Goal: Task Accomplishment & Management: Manage account settings

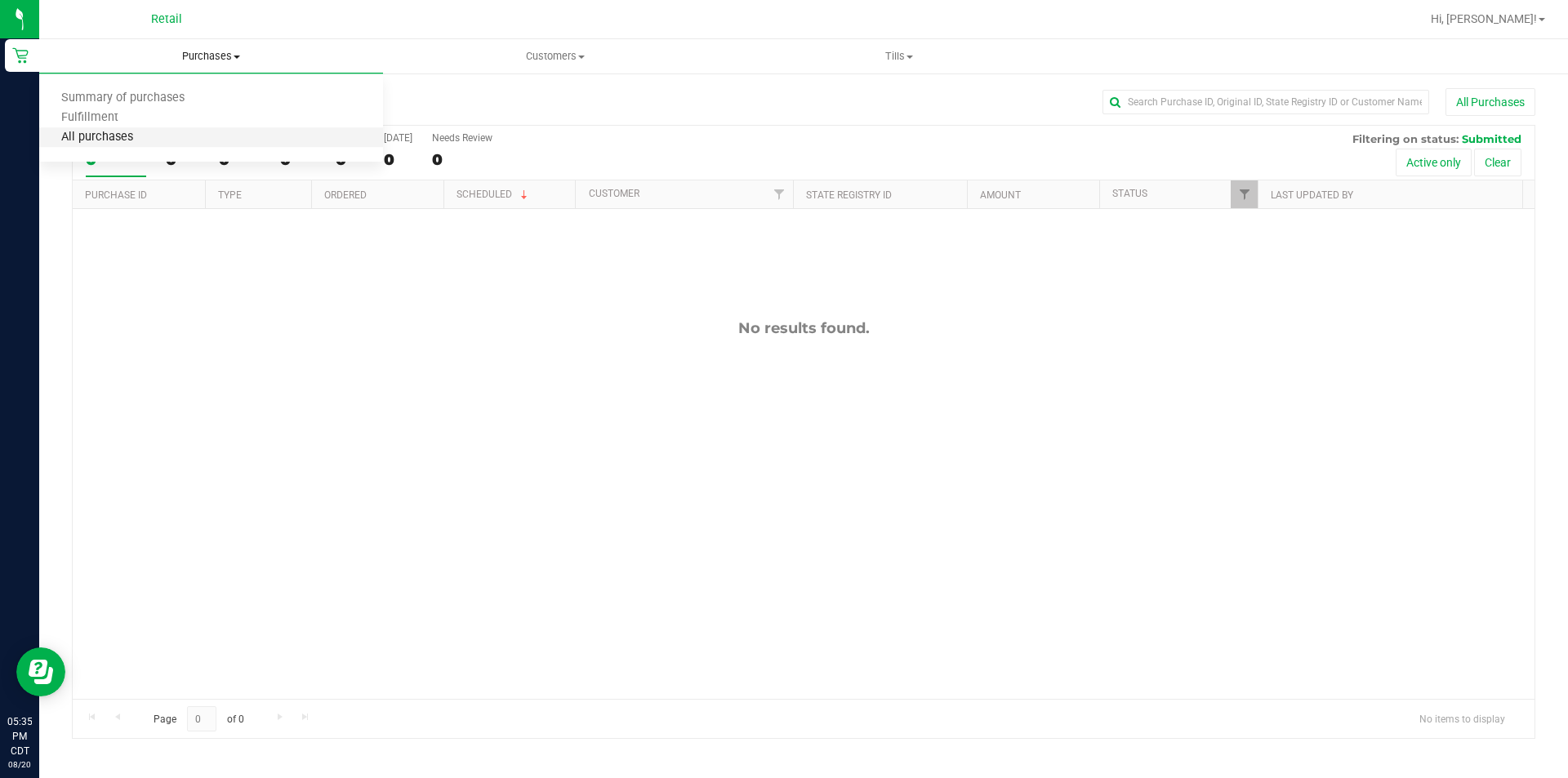
click at [133, 142] on span "All purchases" at bounding box center [97, 137] width 116 height 14
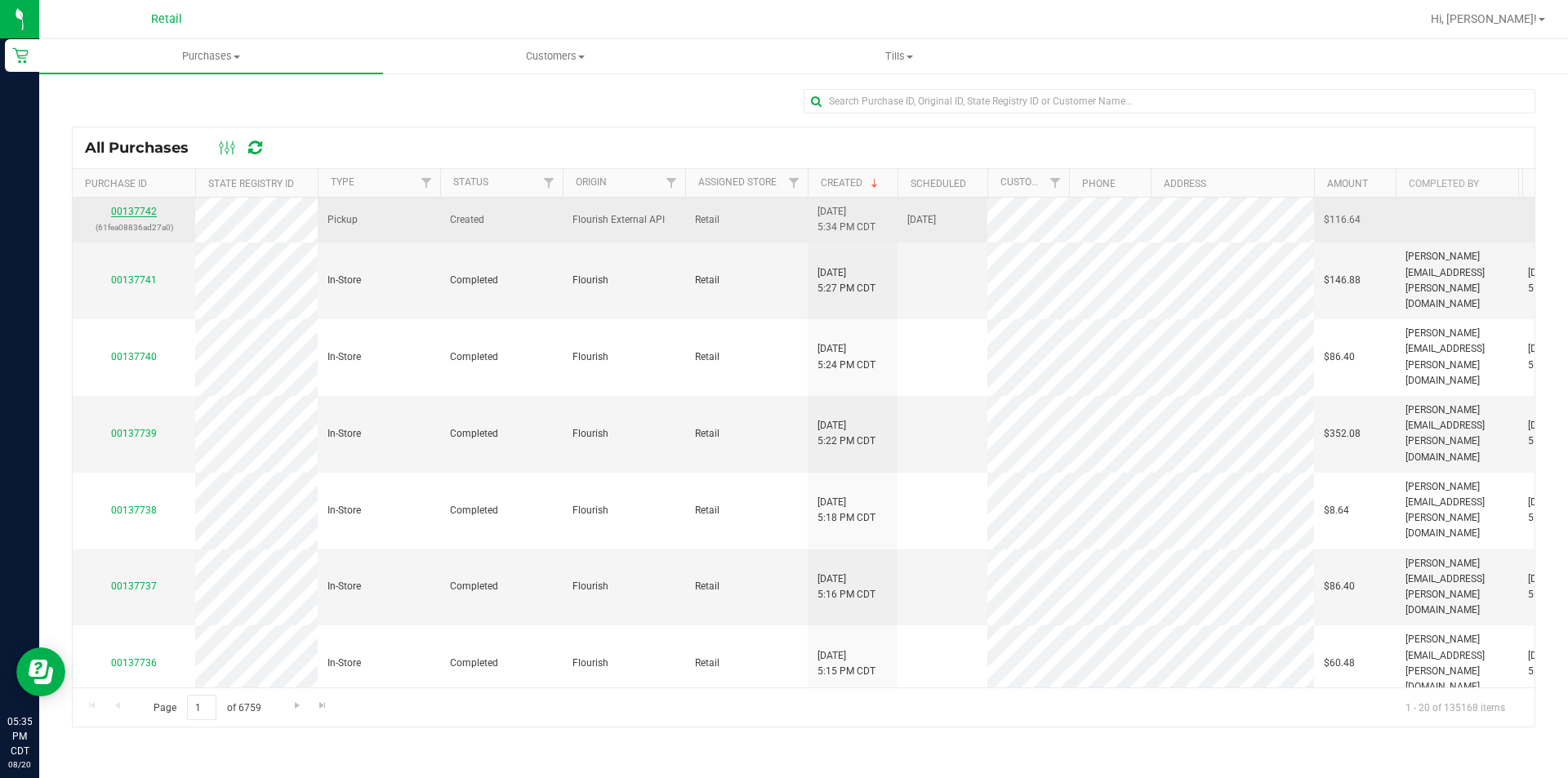
click at [133, 212] on link "00137742" at bounding box center [133, 212] width 46 height 12
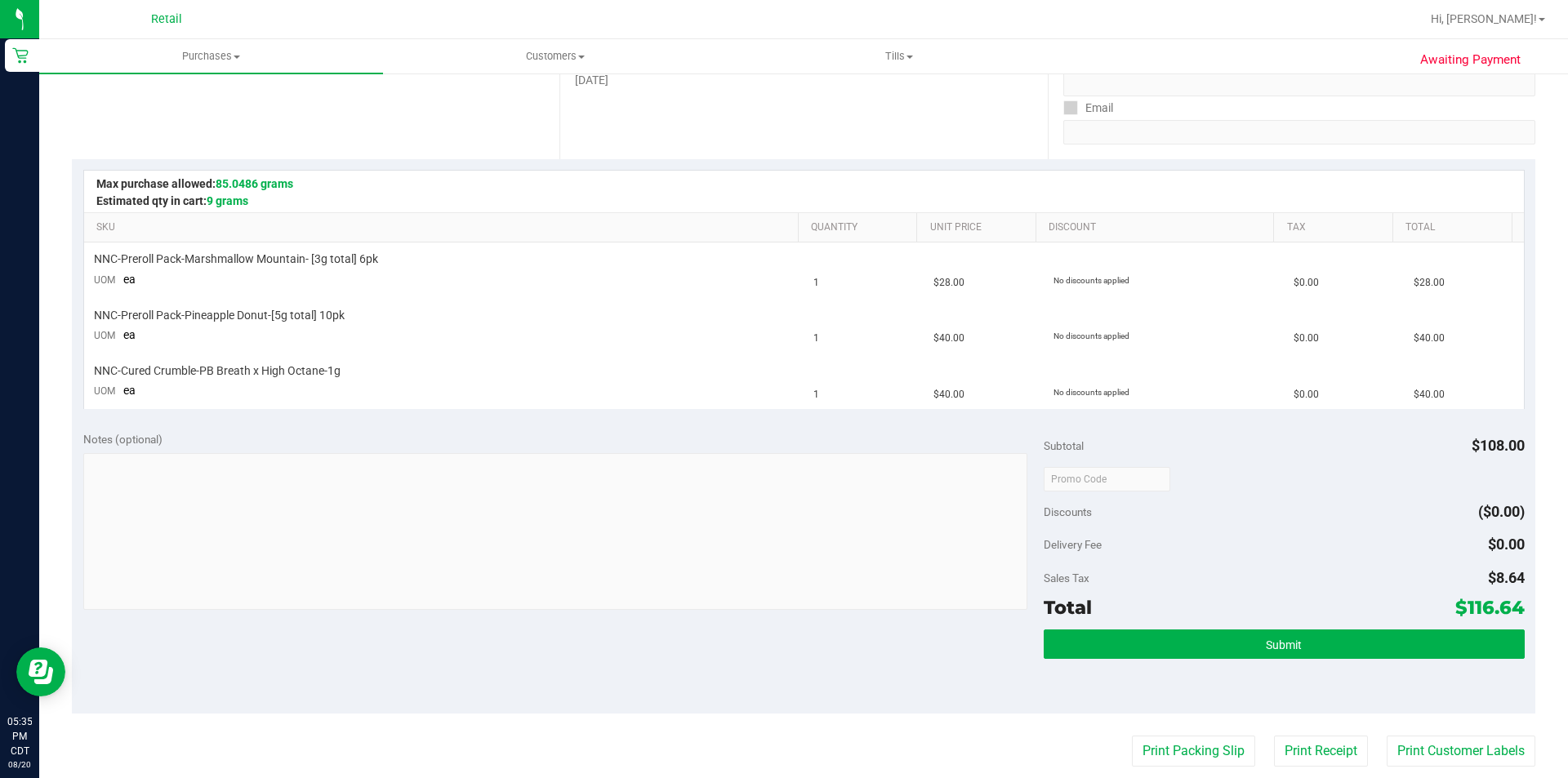
scroll to position [278, 0]
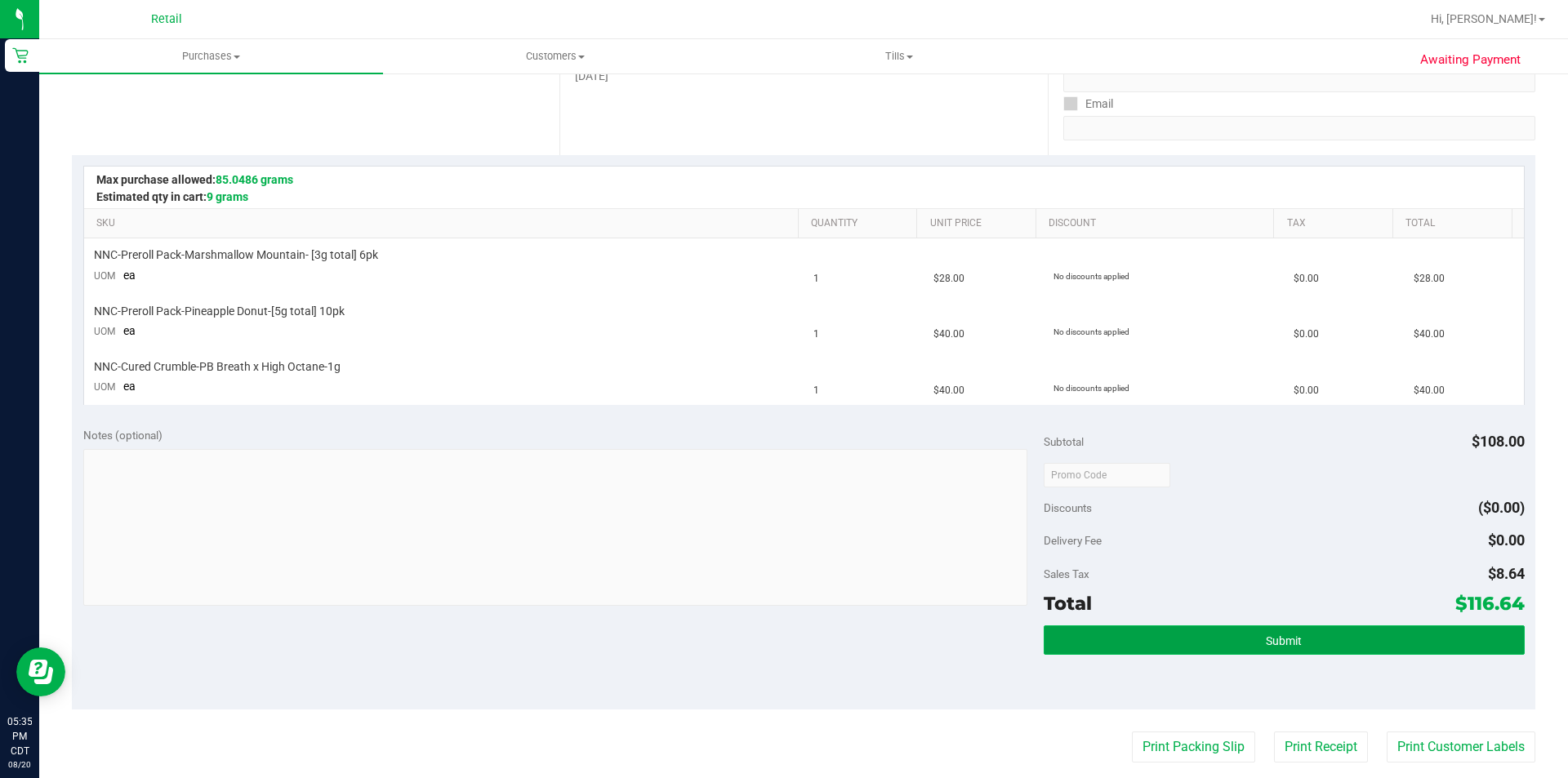
click at [1271, 641] on span "Submit" at bounding box center [1284, 640] width 36 height 13
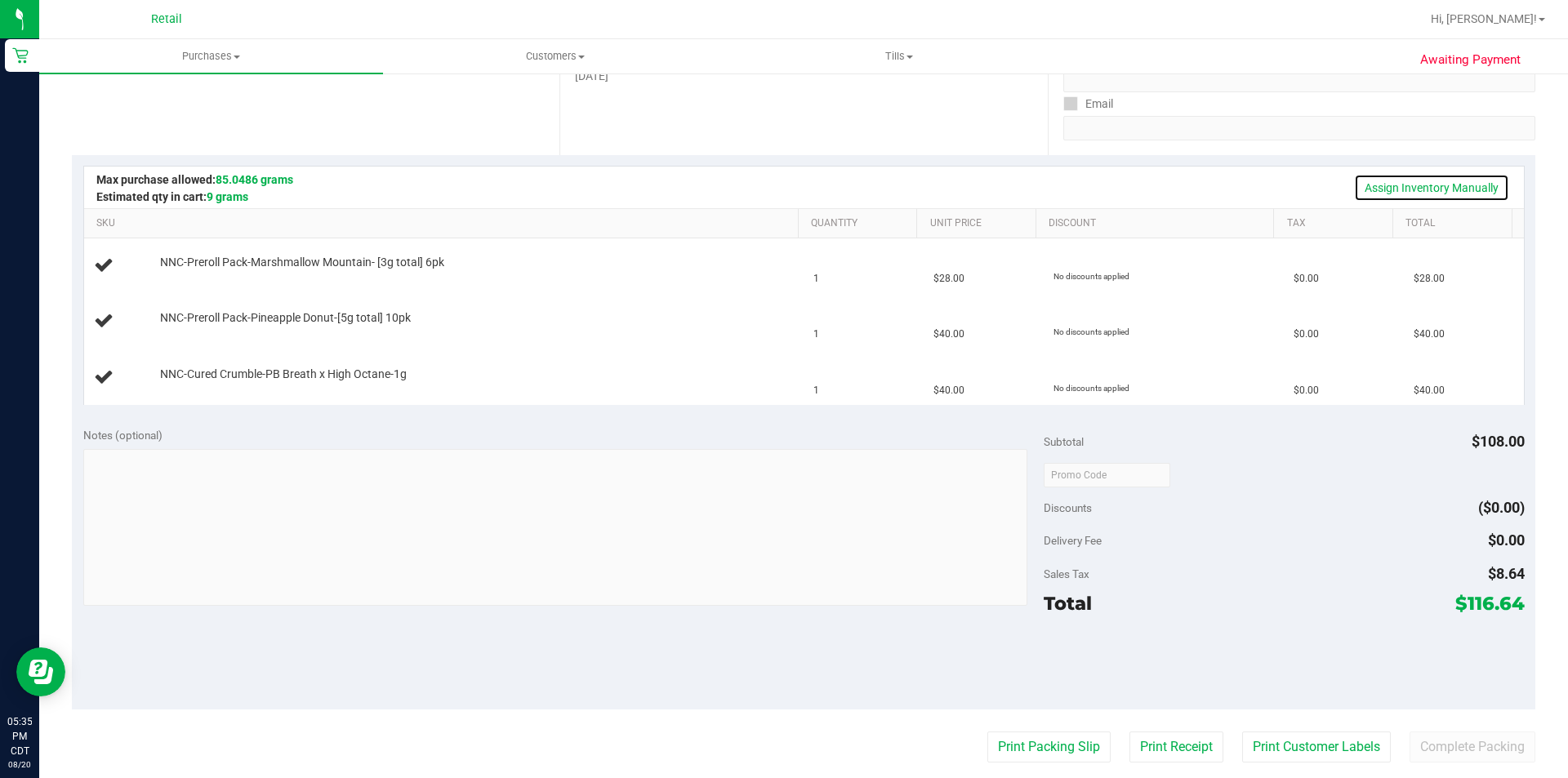
click at [1407, 184] on link "Assign Inventory Manually" at bounding box center [1432, 187] width 155 height 27
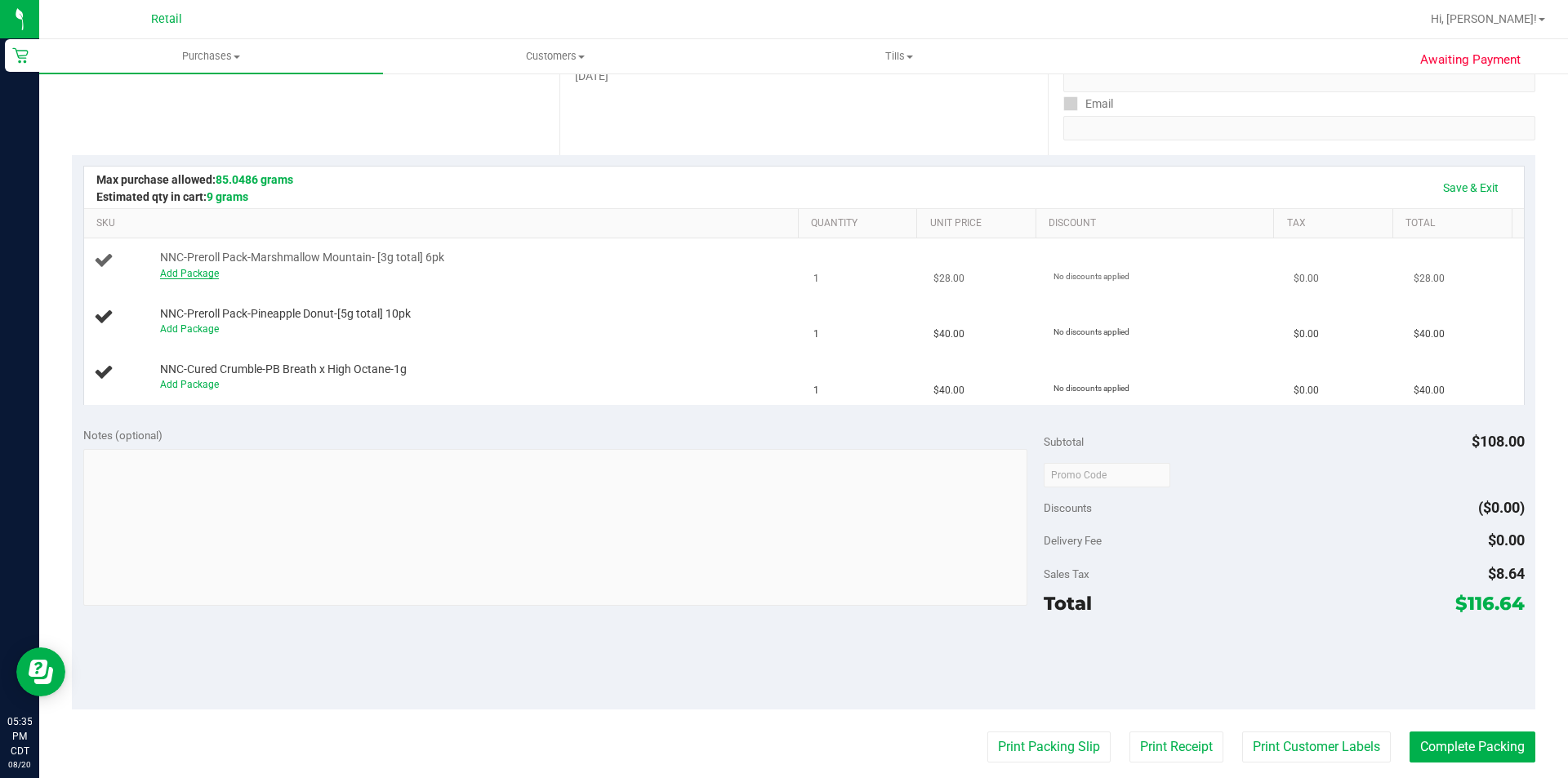
click at [186, 271] on link "Add Package" at bounding box center [189, 273] width 59 height 12
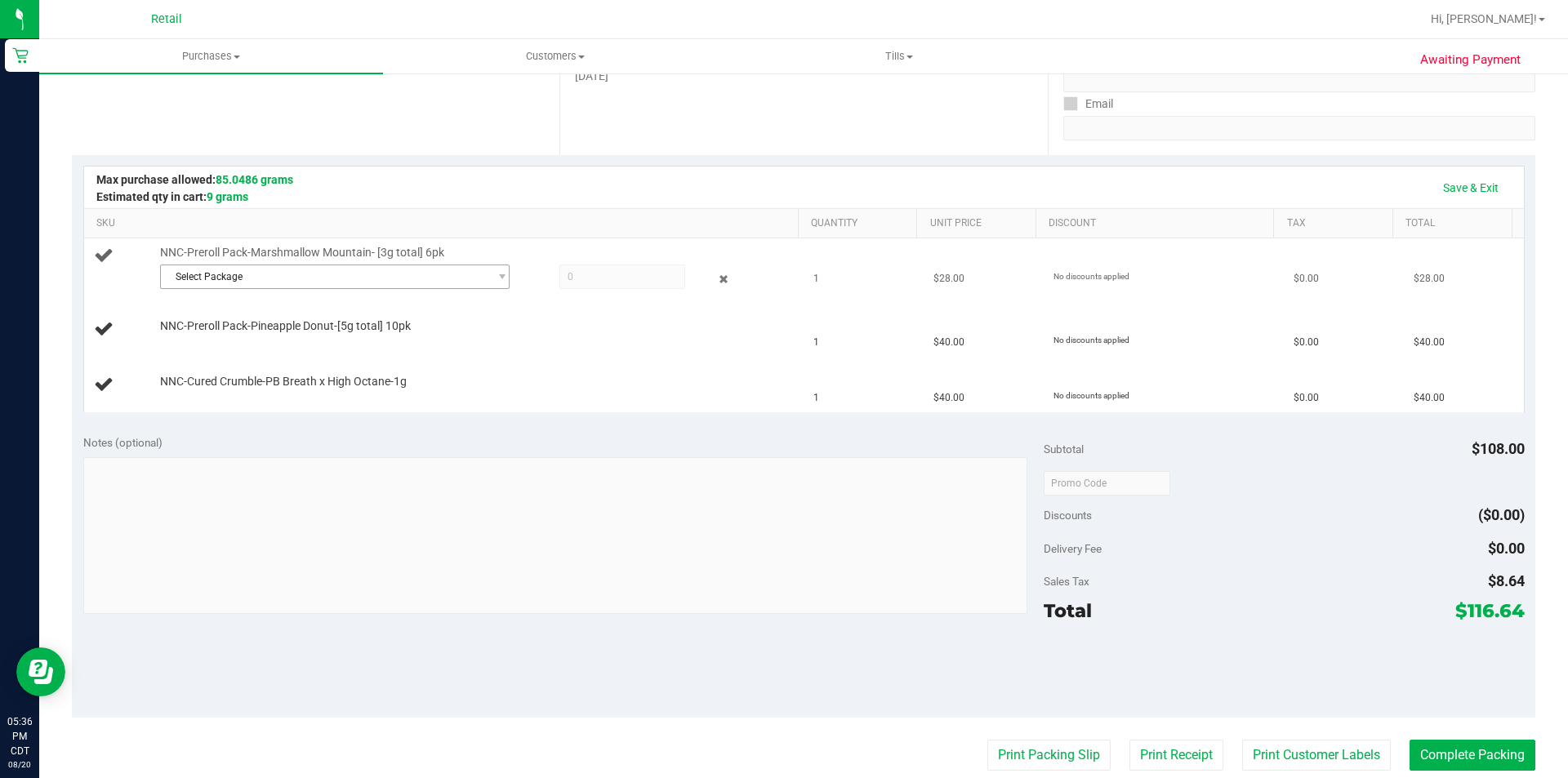
click at [370, 280] on span "Select Package" at bounding box center [324, 276] width 327 height 23
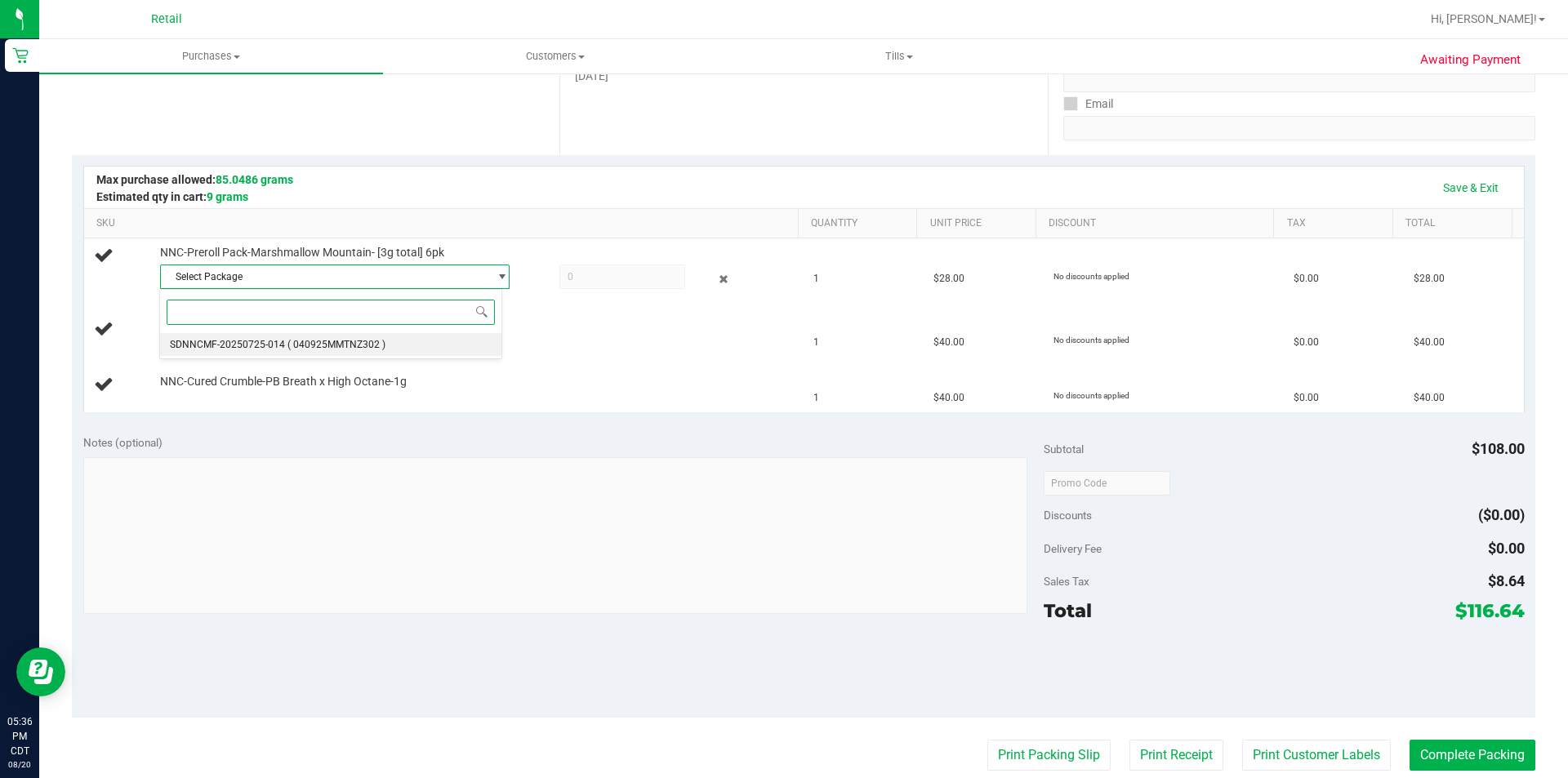
click at [357, 341] on span "( 040925MMTNZ302 )" at bounding box center [336, 345] width 98 height 12
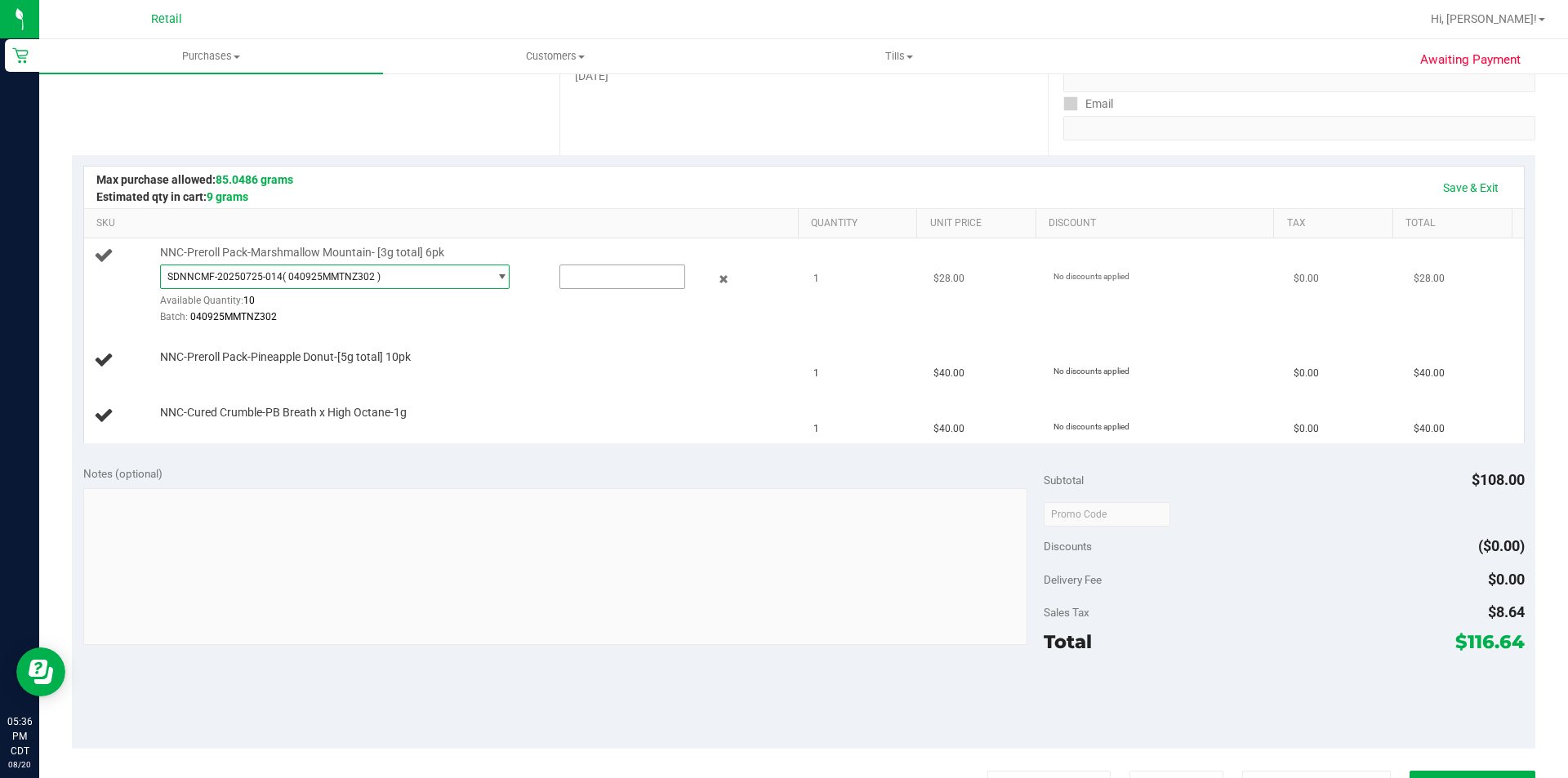
click at [606, 279] on input "text" at bounding box center [622, 276] width 124 height 23
type input "1"
type input "1.0000"
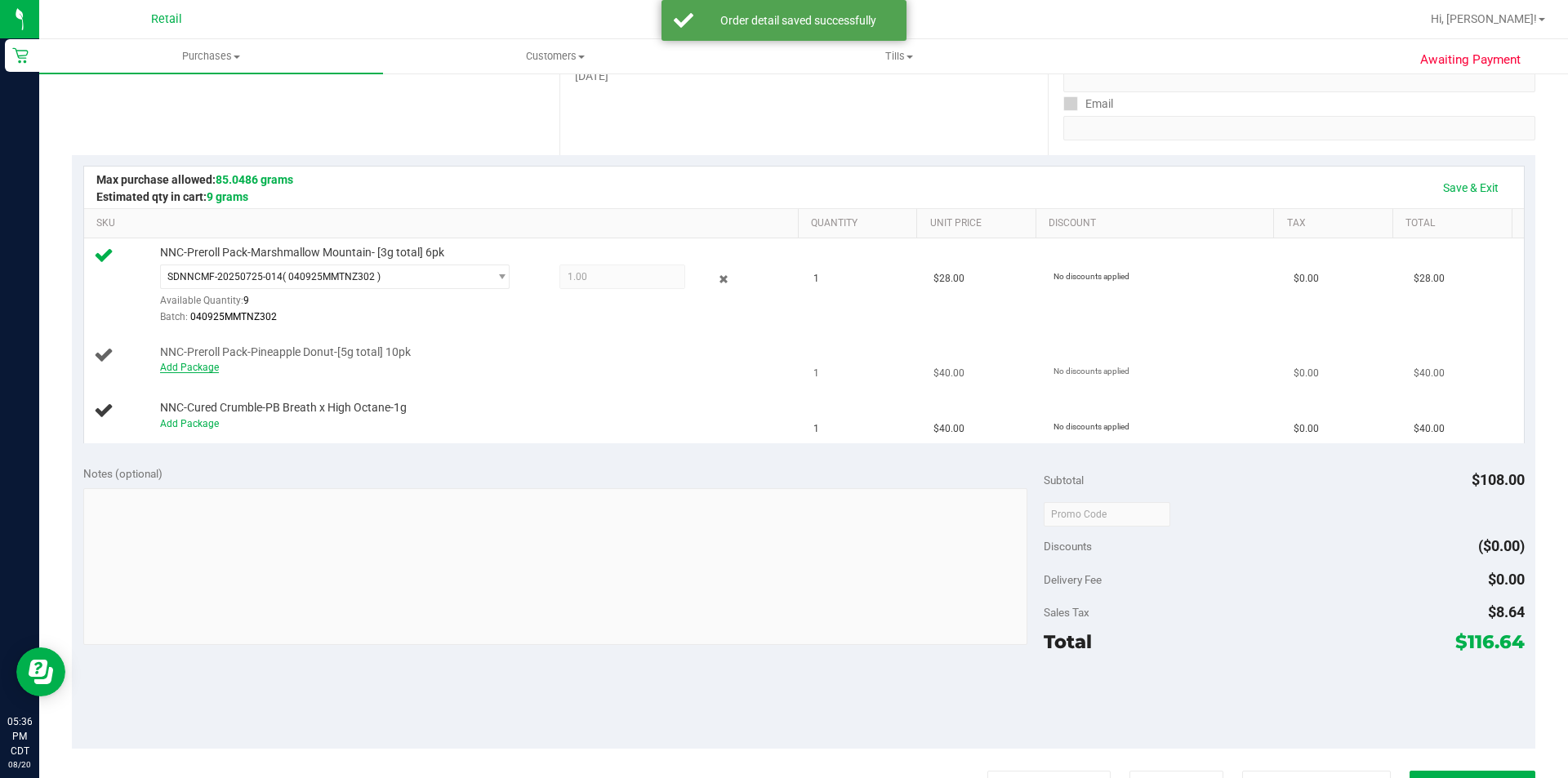
click at [184, 365] on link "Add Package" at bounding box center [189, 367] width 59 height 12
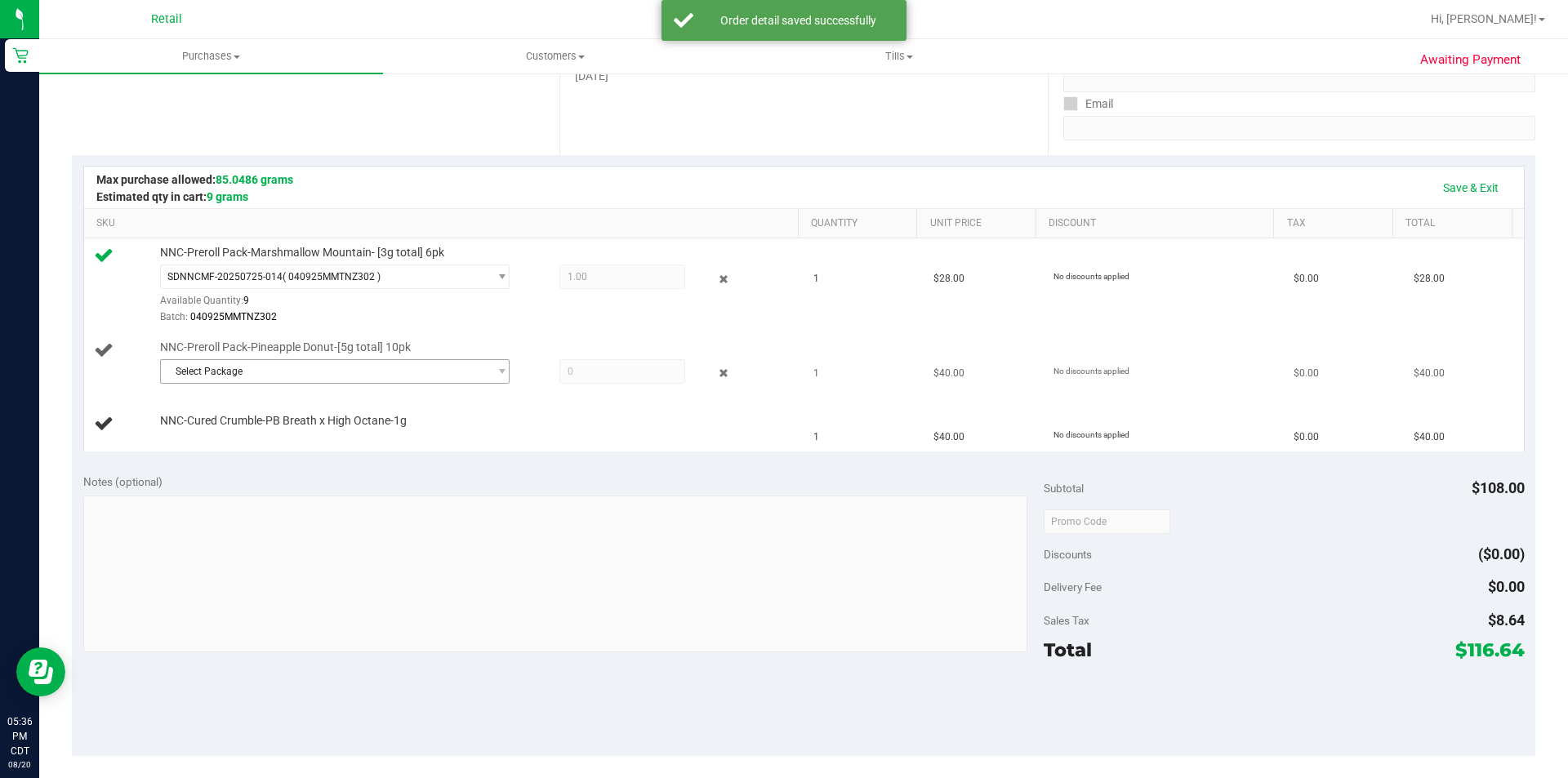
click at [325, 375] on span "Select Package" at bounding box center [324, 370] width 327 height 23
click at [293, 438] on span "( 060425PDONUTZ302 )" at bounding box center [341, 439] width 108 height 12
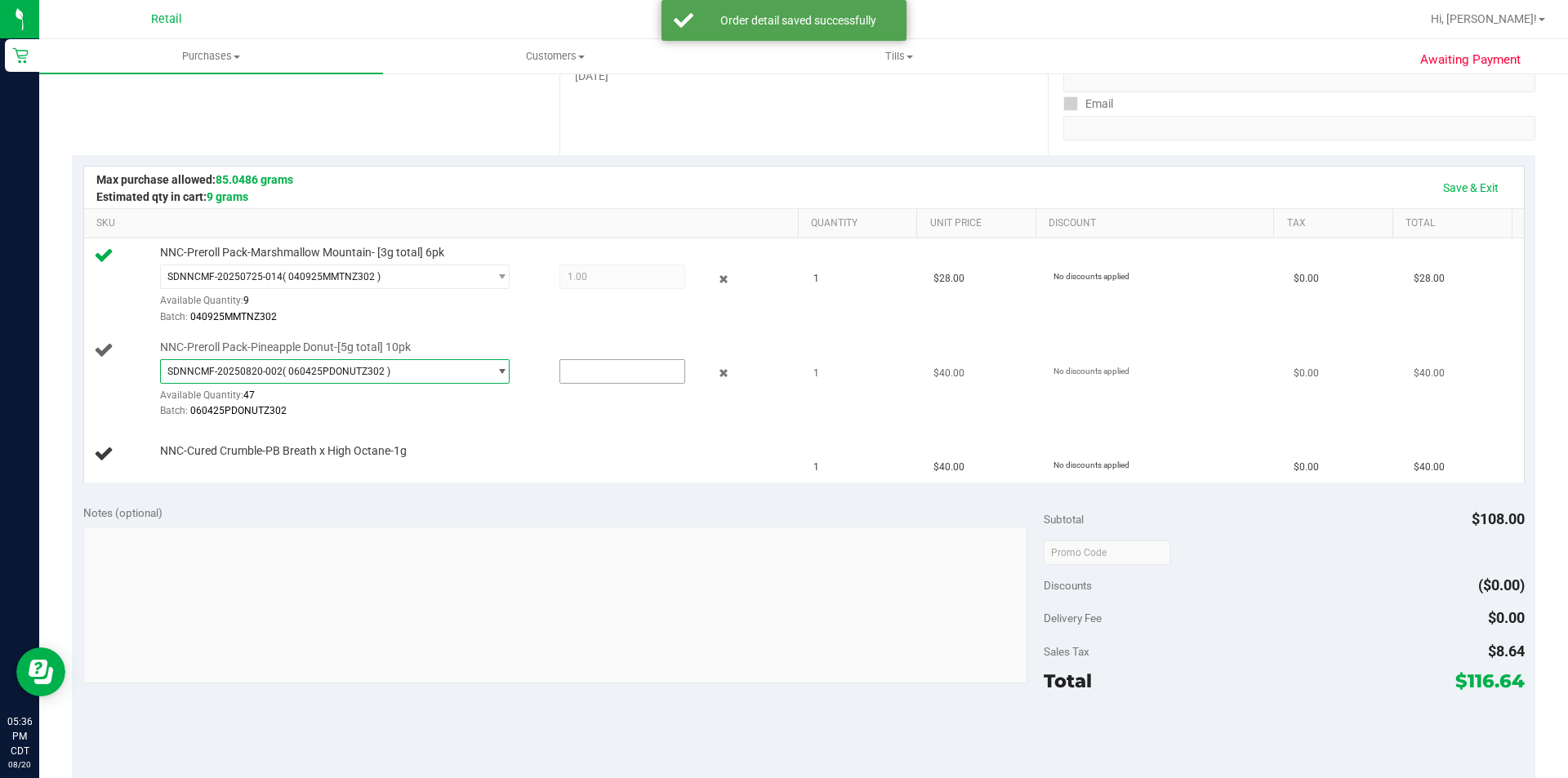
click at [593, 370] on input "text" at bounding box center [622, 370] width 124 height 23
type input "1"
type input "1.0000"
click at [181, 462] on link "Add Package" at bounding box center [189, 462] width 59 height 12
click at [260, 474] on span "Select Package" at bounding box center [324, 465] width 327 height 23
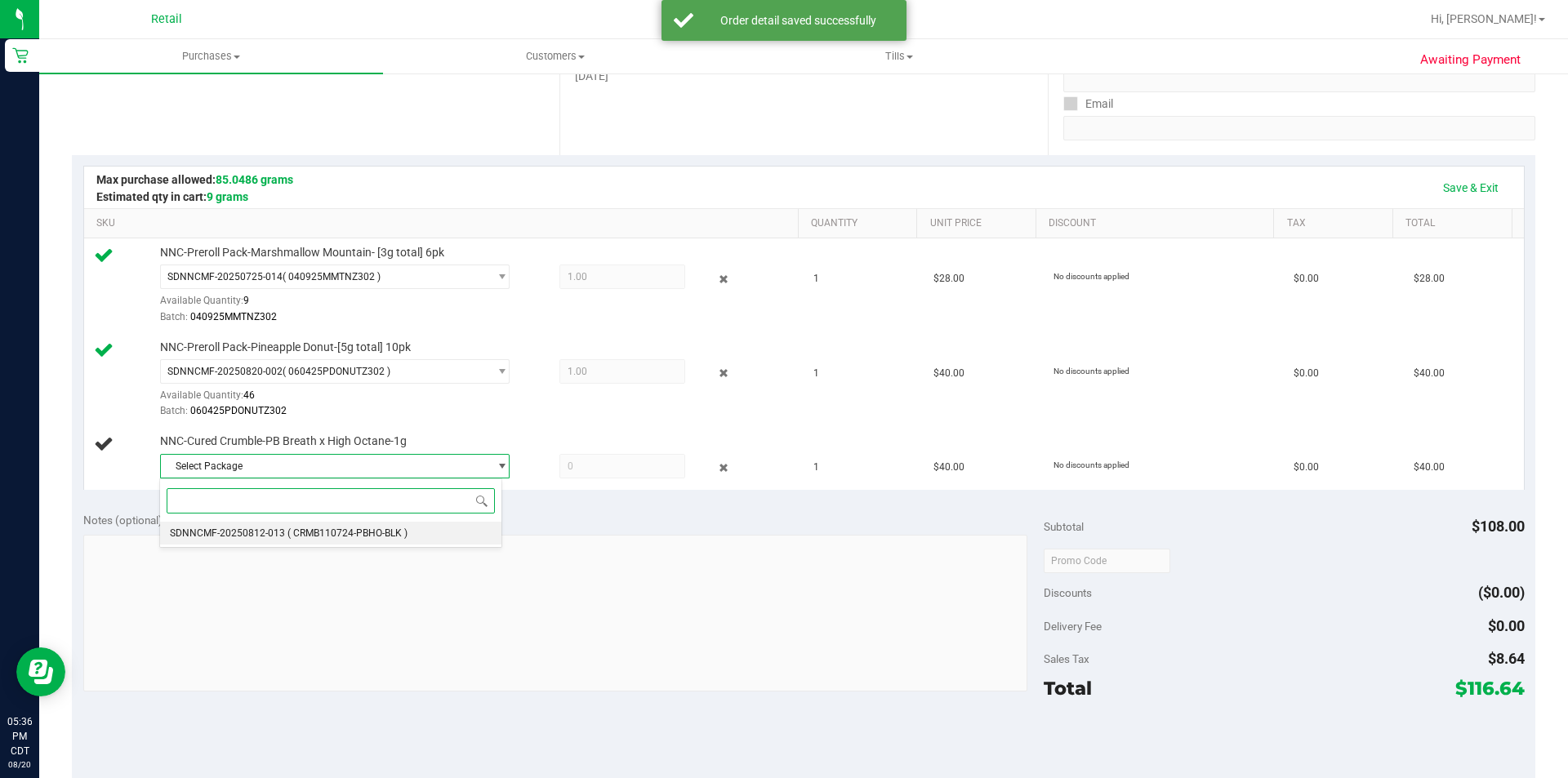
click at [330, 534] on span "( CRMB110724-PBHO-BLK )" at bounding box center [347, 533] width 120 height 12
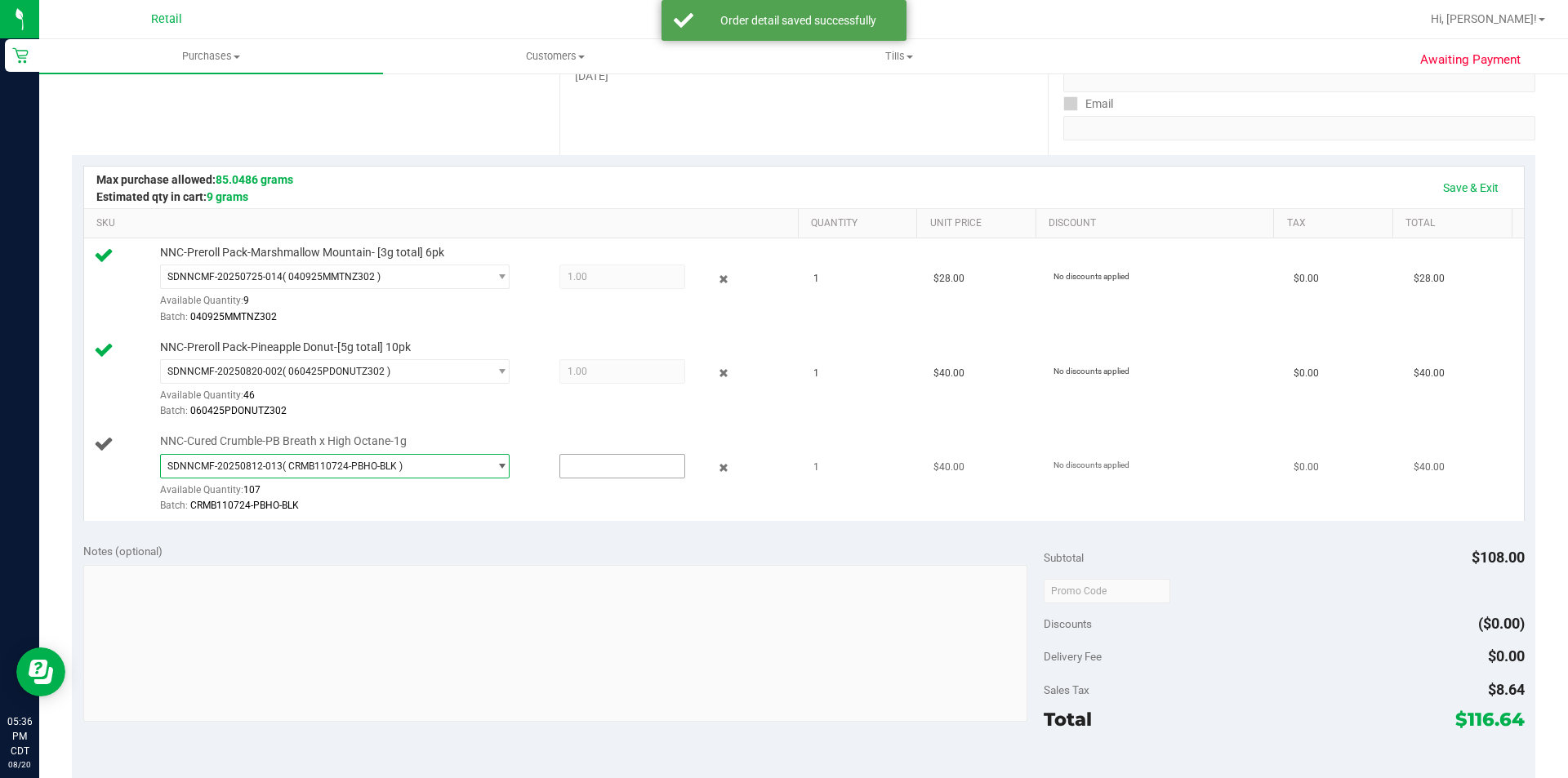
click at [595, 465] on input "text" at bounding box center [622, 465] width 124 height 23
type input "1"
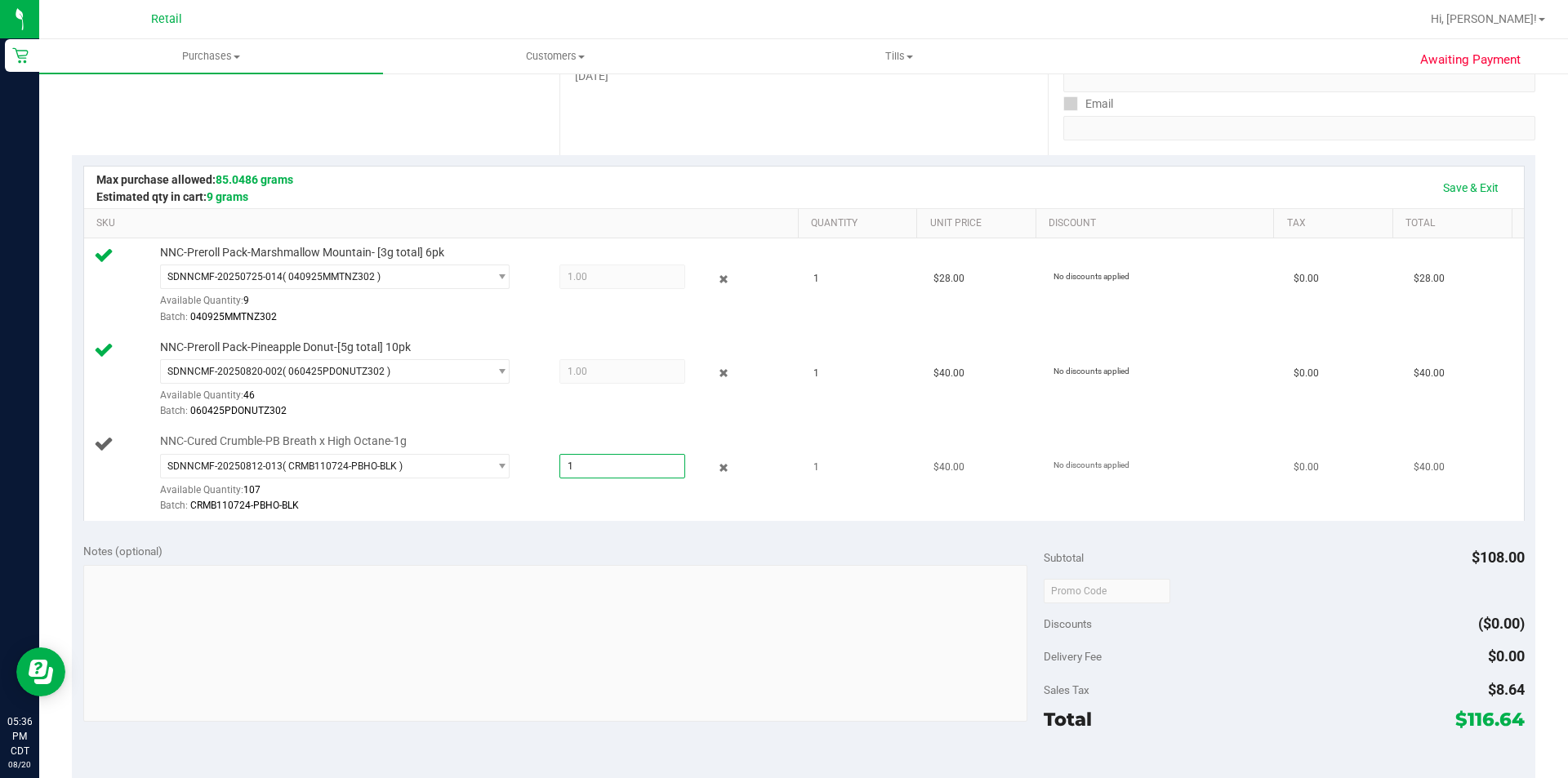
type input "1.0000"
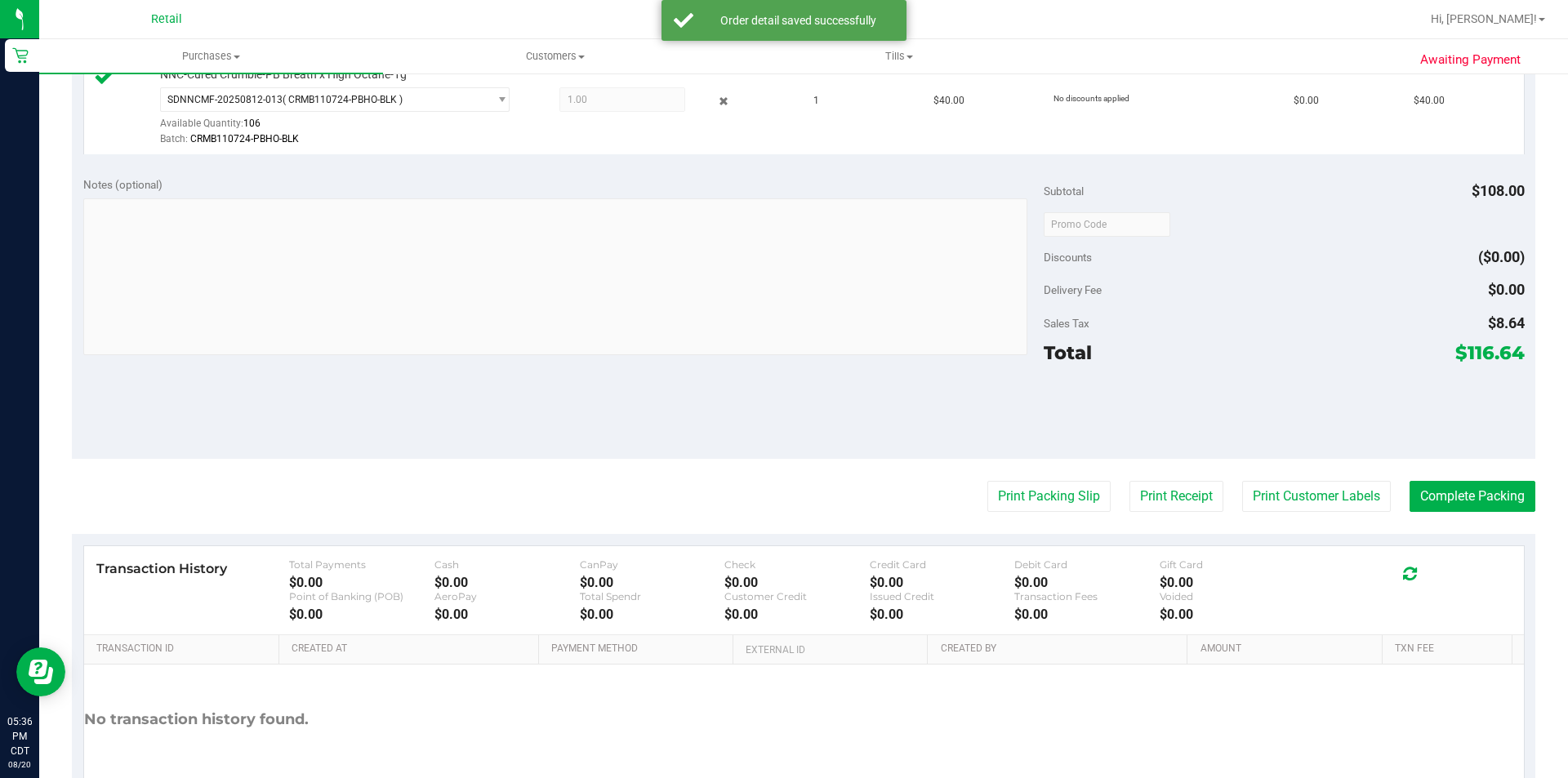
scroll to position [644, 0]
click at [1300, 498] on button "Print Customer Labels" at bounding box center [1316, 498] width 149 height 31
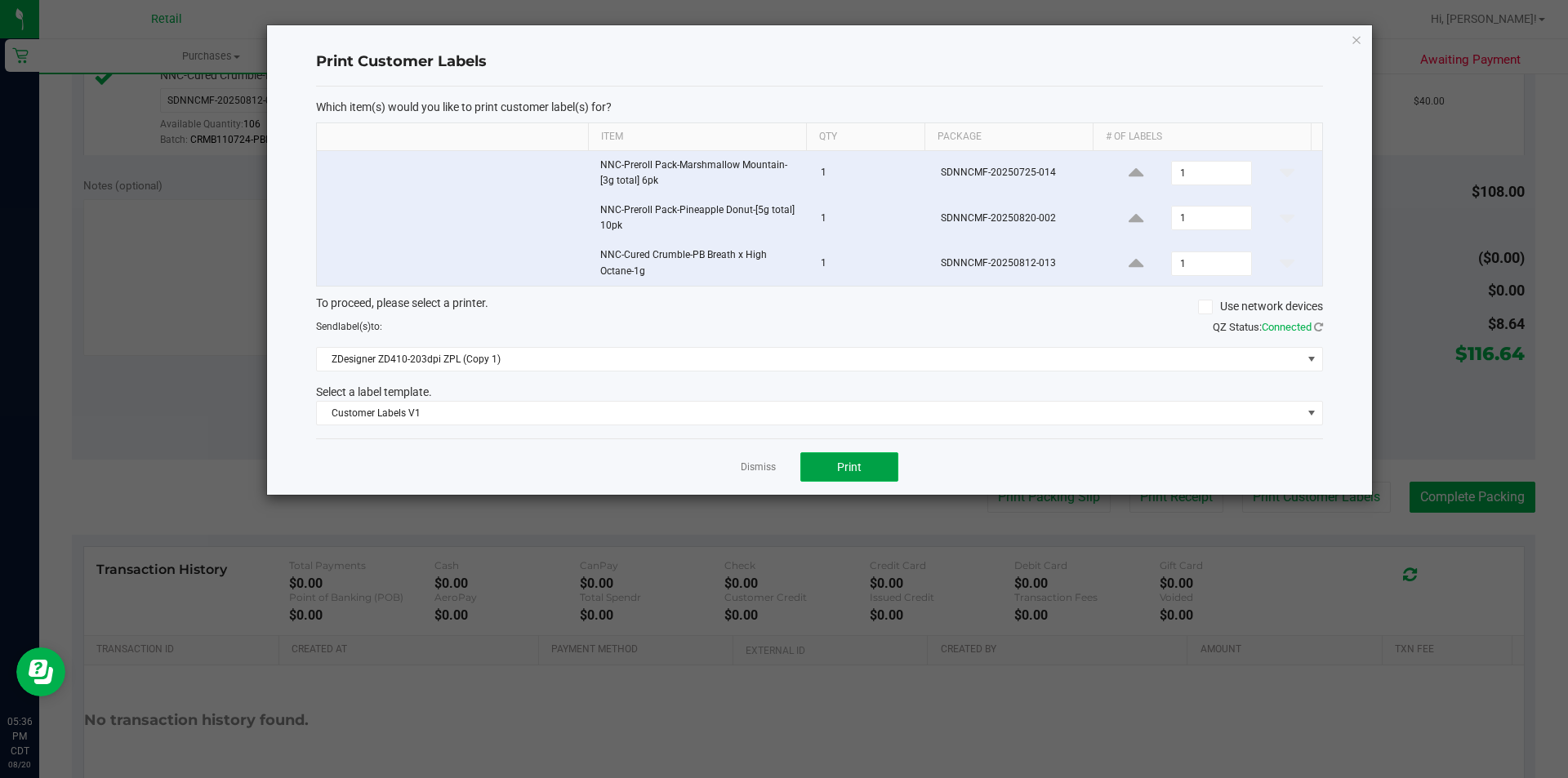
click at [851, 467] on span "Print" at bounding box center [849, 466] width 24 height 13
click at [756, 466] on link "Dismiss" at bounding box center [759, 467] width 35 height 14
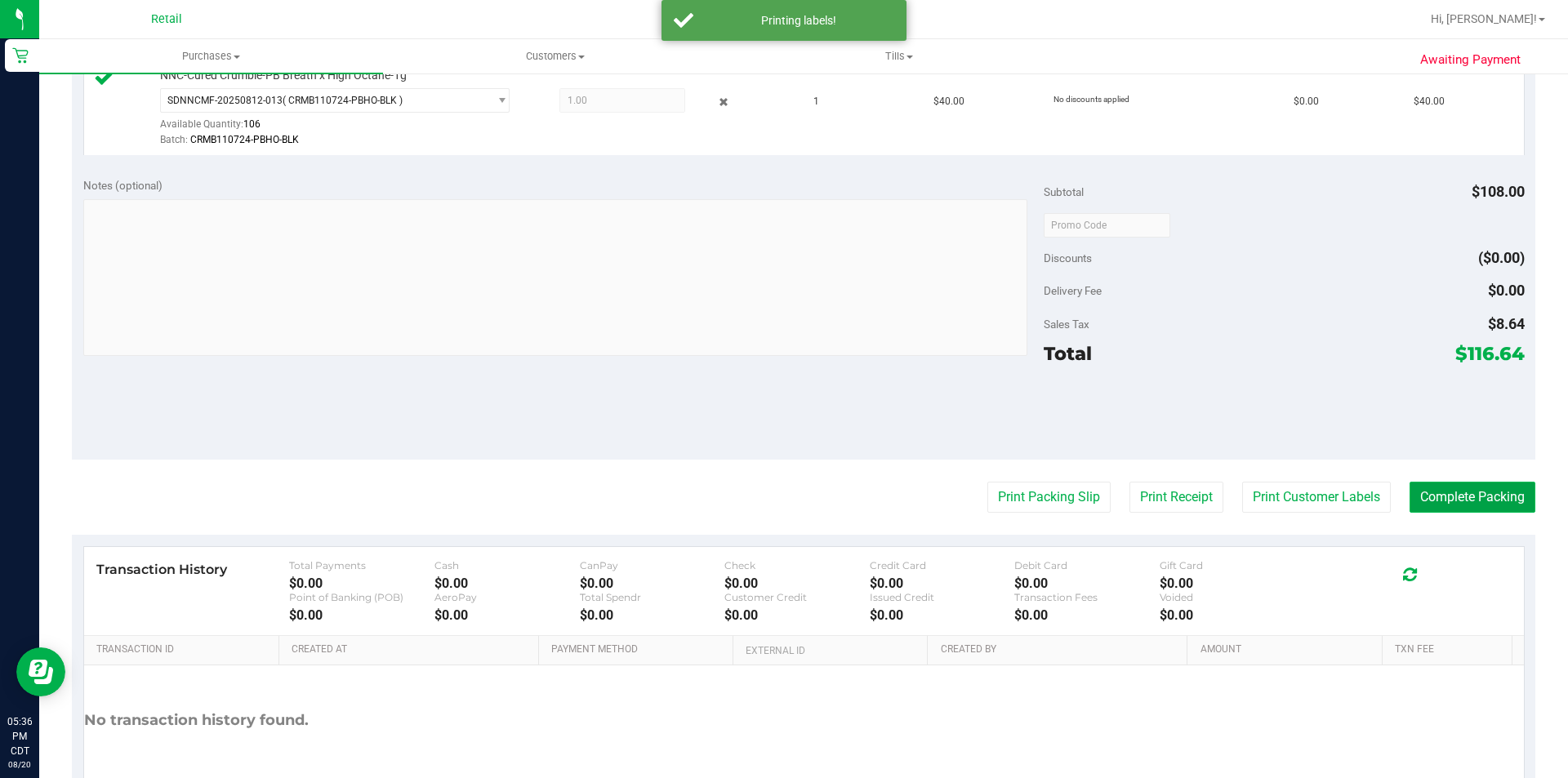
click at [1444, 505] on button "Complete Packing" at bounding box center [1472, 498] width 125 height 31
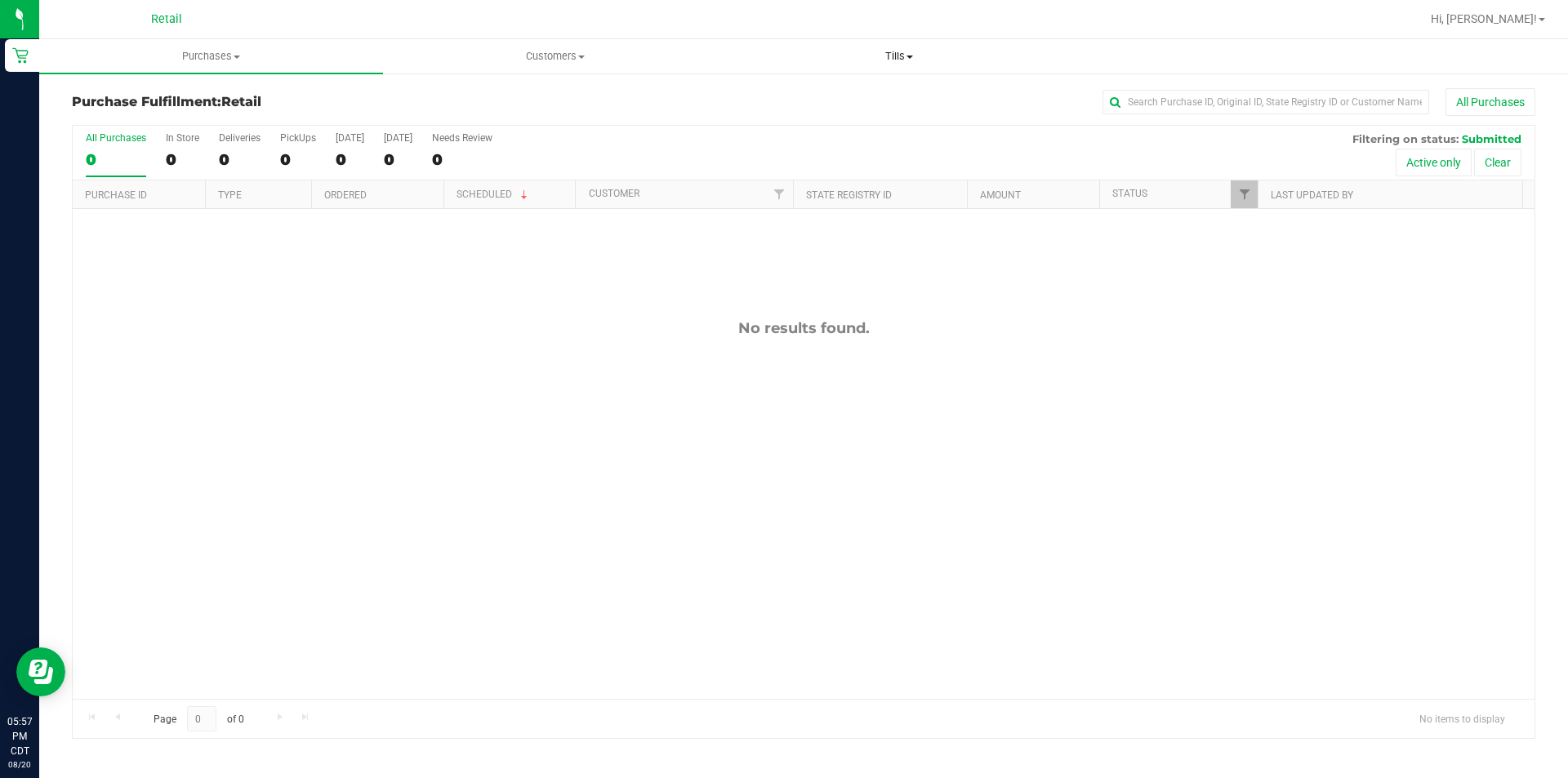
click at [910, 56] on span at bounding box center [909, 57] width 7 height 3
click at [808, 100] on span "Manage tills" at bounding box center [782, 98] width 110 height 14
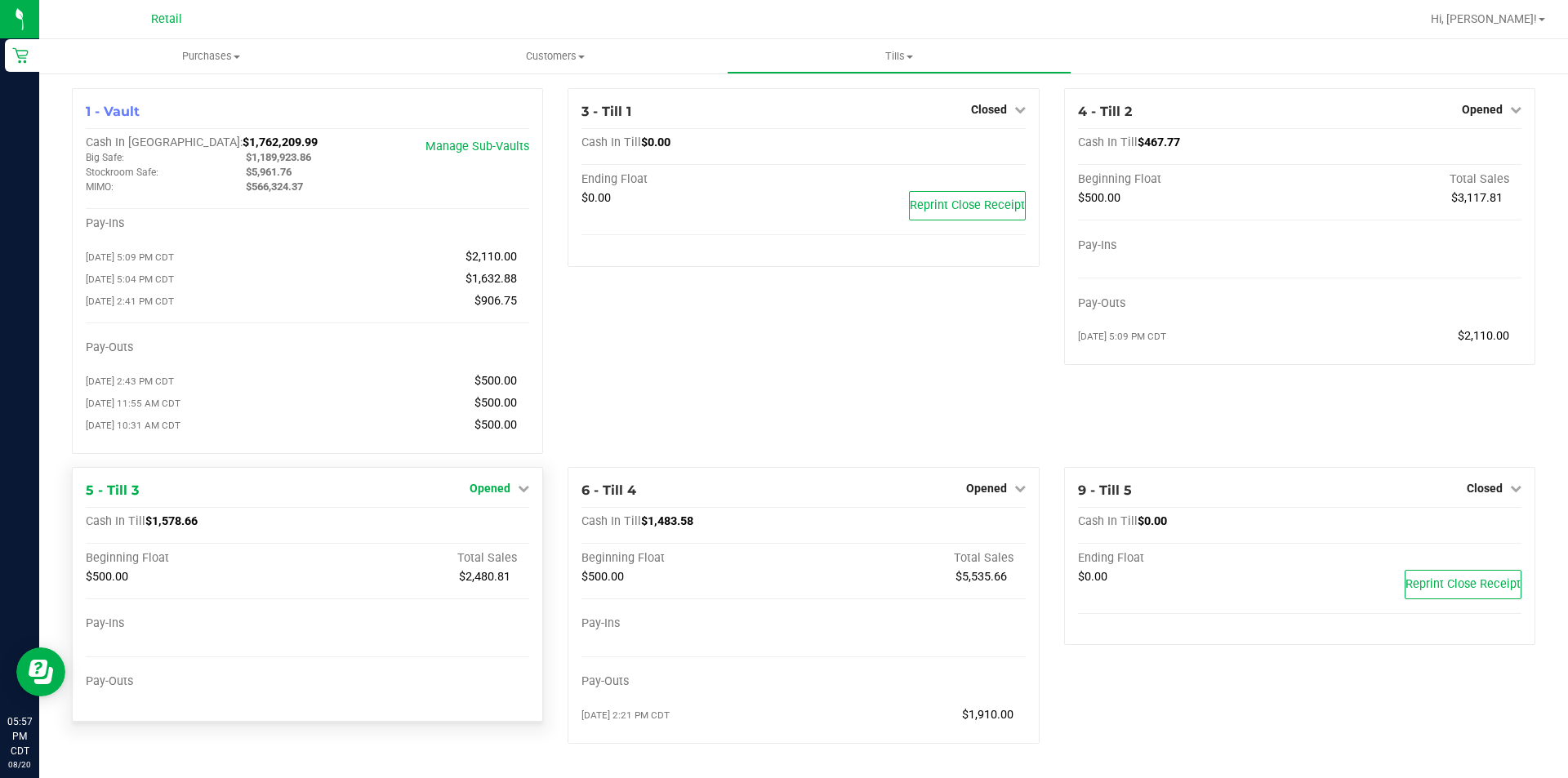
click at [482, 494] on span "Opened" at bounding box center [490, 488] width 41 height 13
click at [472, 528] on link "Close Till" at bounding box center [492, 521] width 44 height 13
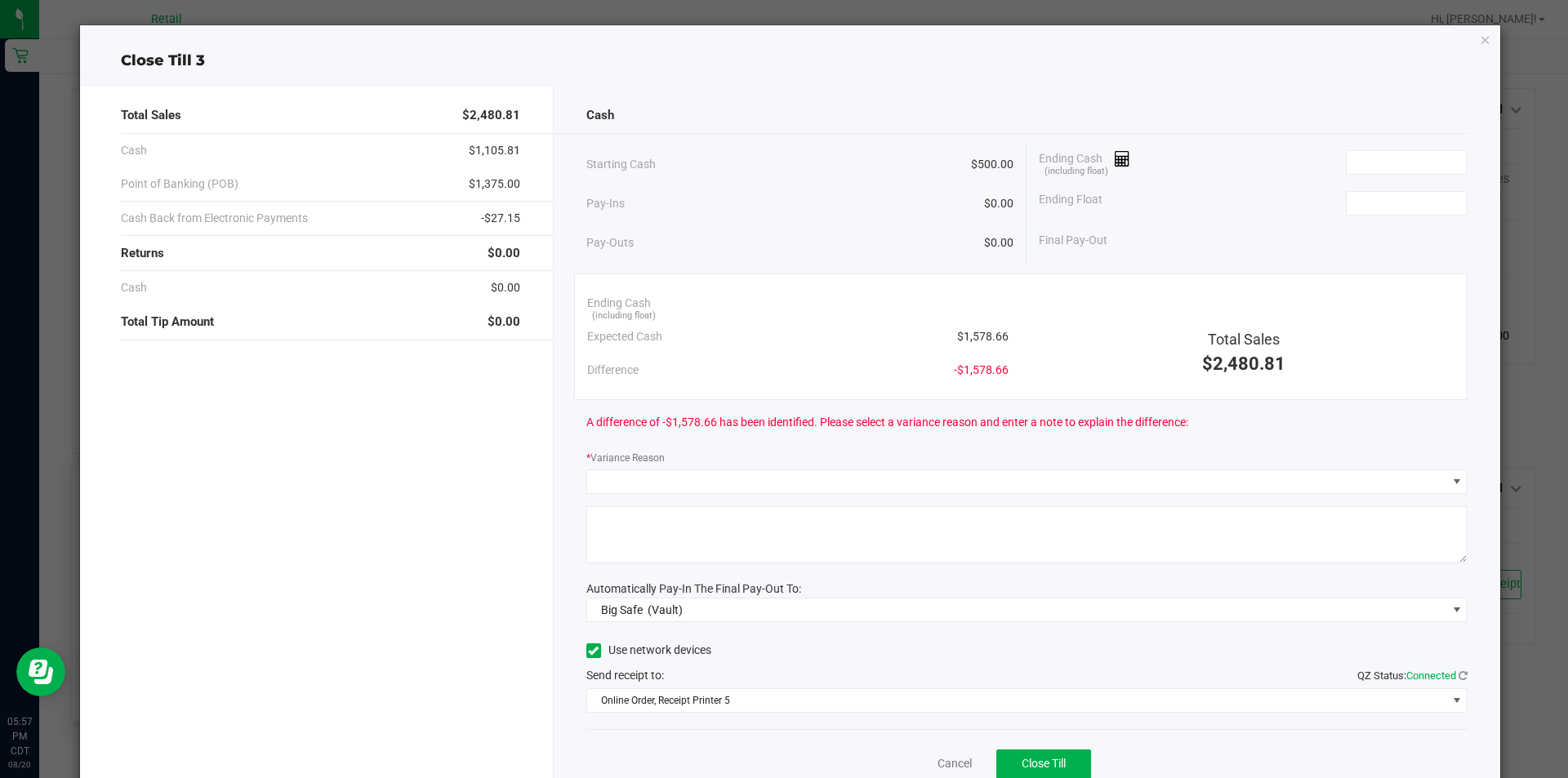
click at [1480, 38] on icon "button" at bounding box center [1486, 39] width 12 height 20
